Goal: Task Accomplishment & Management: Use online tool/utility

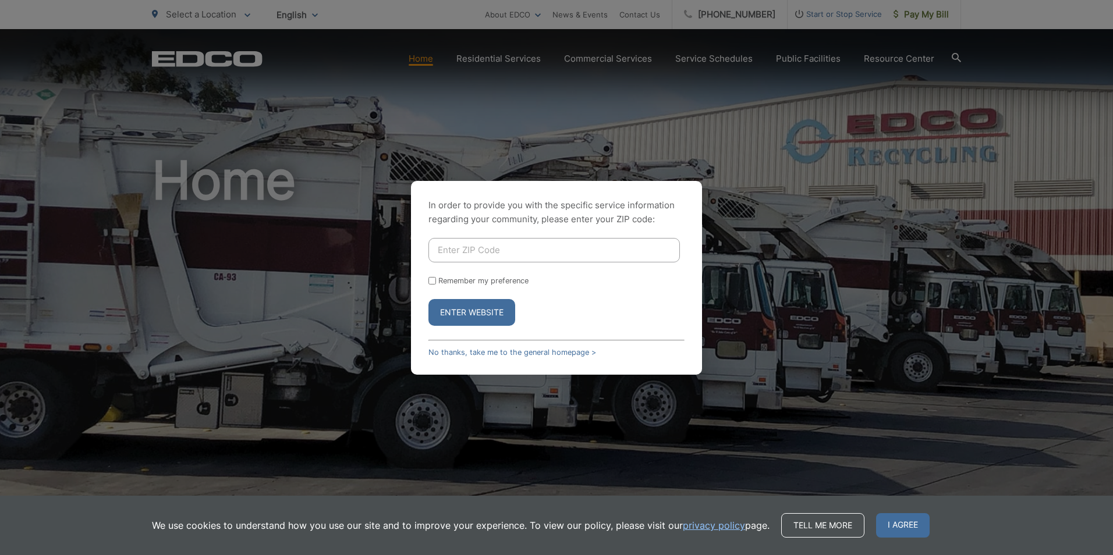
click at [519, 254] on input "Enter ZIP Code" at bounding box center [553, 250] width 251 height 24
type input "91977"
click at [431, 277] on input "Remember my preference" at bounding box center [432, 281] width 8 height 8
checkbox input "true"
click at [466, 311] on button "Enter Website" at bounding box center [471, 312] width 87 height 27
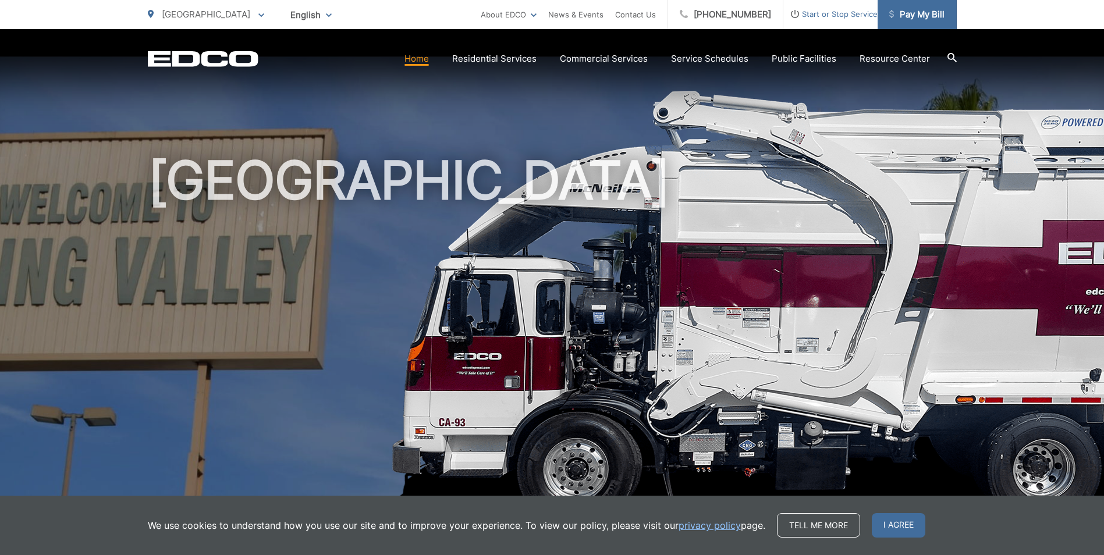
click at [913, 16] on span "Pay My Bill" at bounding box center [916, 15] width 55 height 14
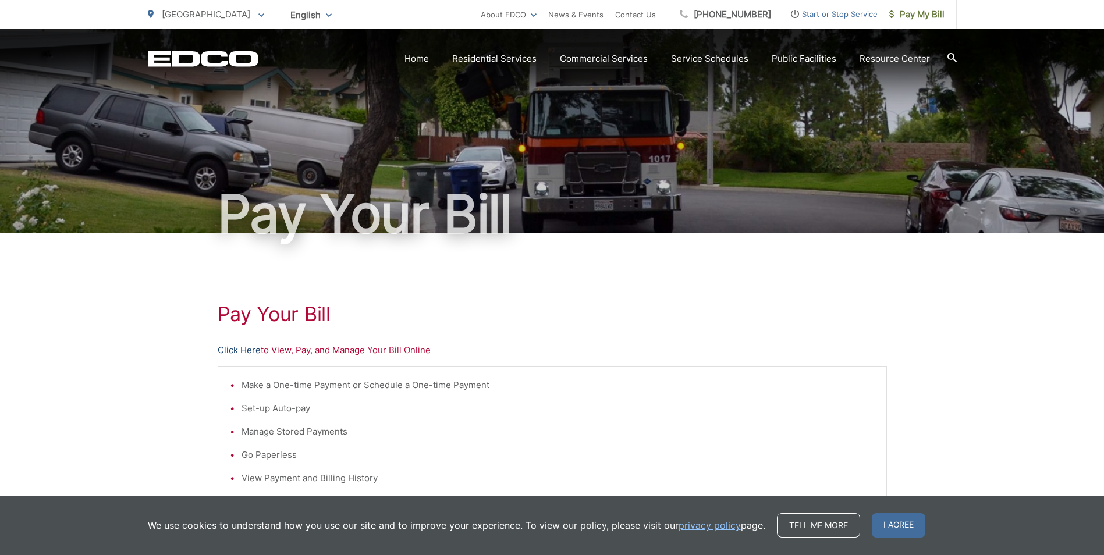
click at [248, 353] on link "Click Here" at bounding box center [239, 350] width 43 height 14
